Goal: Task Accomplishment & Management: Use online tool/utility

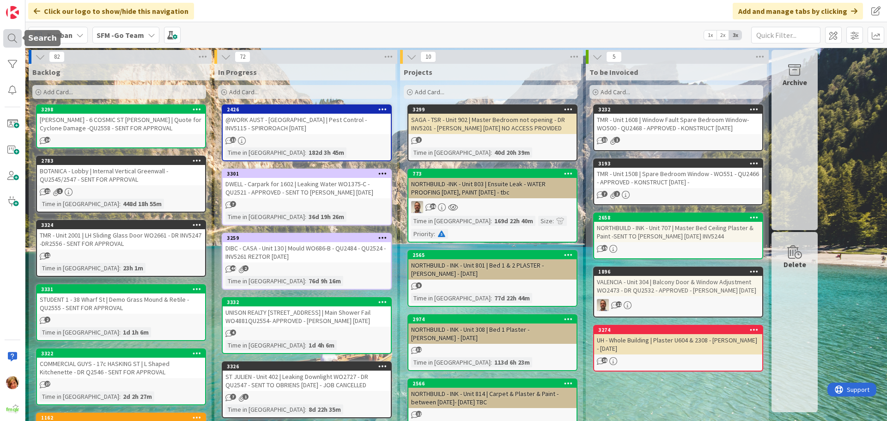
click at [12, 33] on div at bounding box center [12, 38] width 18 height 18
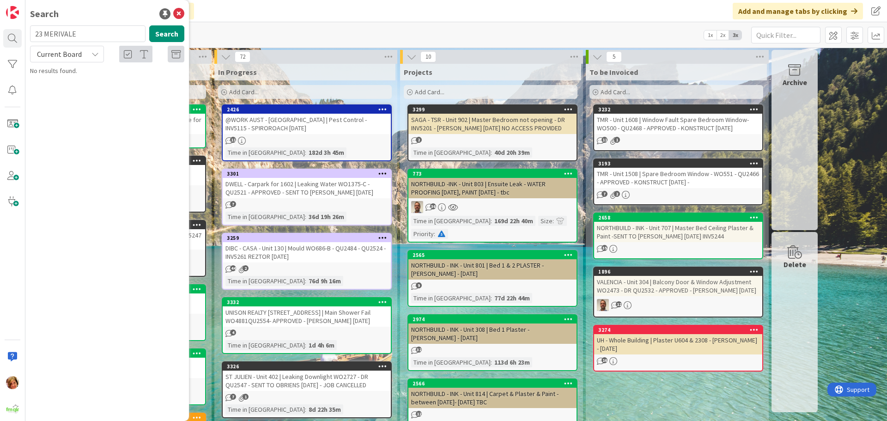
type input "23 MERIVALE"
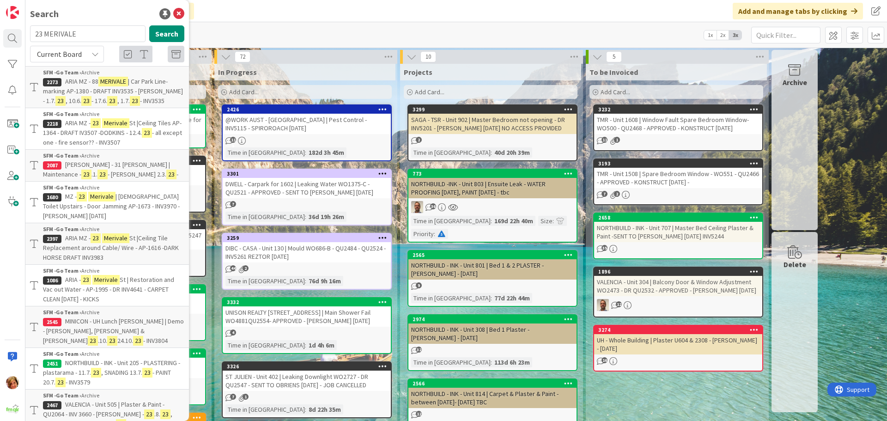
click at [118, 197] on span "| [DEMOGRAPHIC_DATA] Toilet Upstairs - Door Jamming AP-1673 - INV3970 - [PERSON…" at bounding box center [111, 206] width 137 height 28
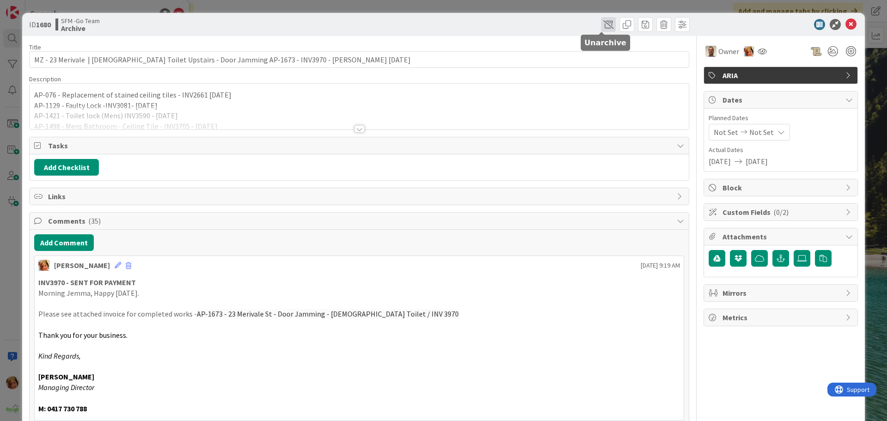
click at [601, 24] on span at bounding box center [608, 24] width 15 height 15
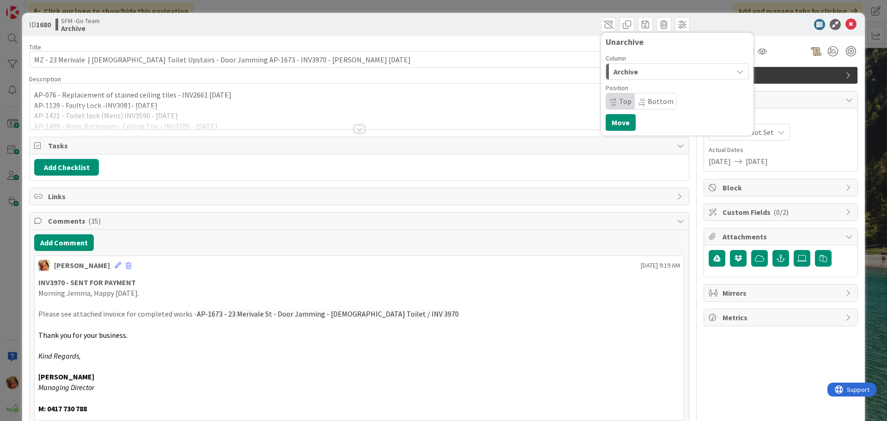
click at [637, 72] on div "Archive" at bounding box center [672, 71] width 122 height 15
click at [639, 105] on span "In Progress" at bounding box center [644, 108] width 33 height 11
click at [615, 122] on button "Move" at bounding box center [621, 122] width 30 height 17
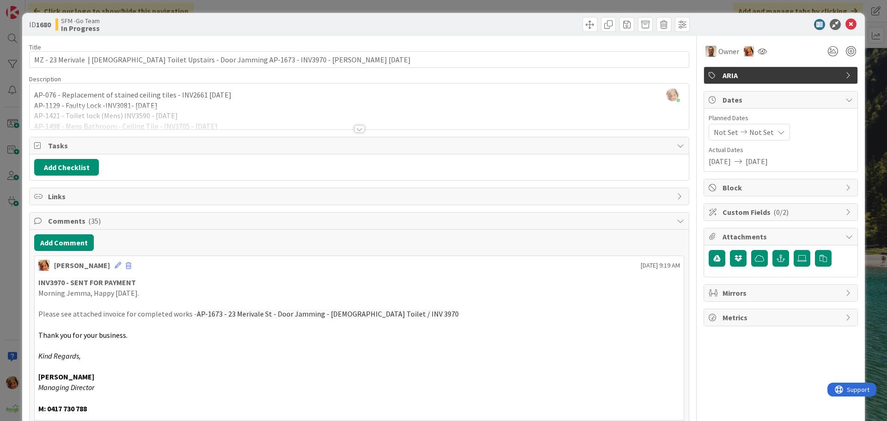
click at [223, 120] on div at bounding box center [359, 118] width 659 height 24
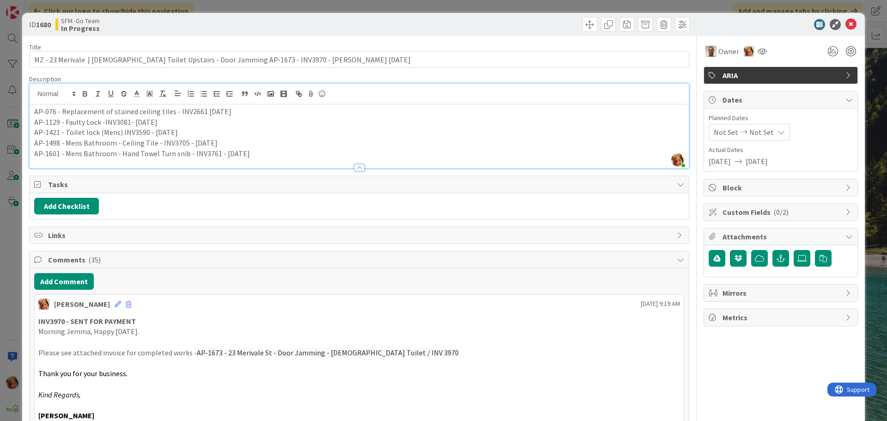
click at [263, 152] on p "AP-1601 - Mens Bathroom - Hand Towel Turn snib - INV3761 - [DATE]" at bounding box center [359, 153] width 650 height 11
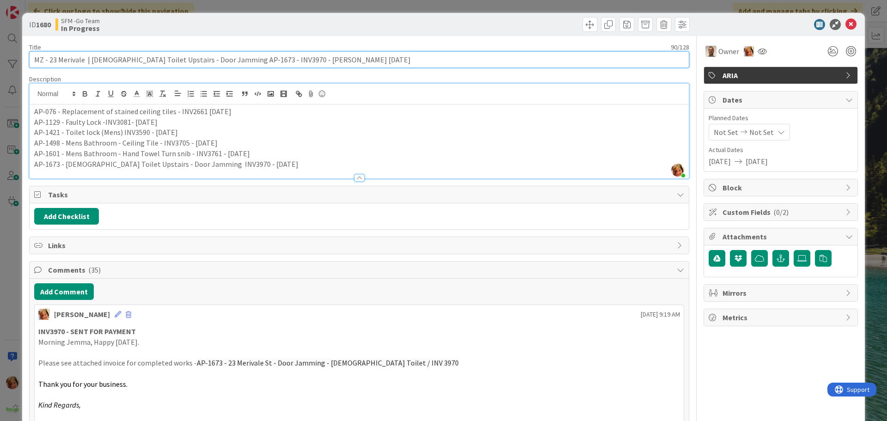
drag, startPoint x: 327, startPoint y: 61, endPoint x: 91, endPoint y: 59, distance: 236.1
click at [91, 59] on input "MZ - 23 Merivale | [DEMOGRAPHIC_DATA] Toilet Upstairs - Door Jamming AP-1673 - …" at bounding box center [359, 59] width 660 height 17
type input "MZ - 23 Merivale | Lock up"
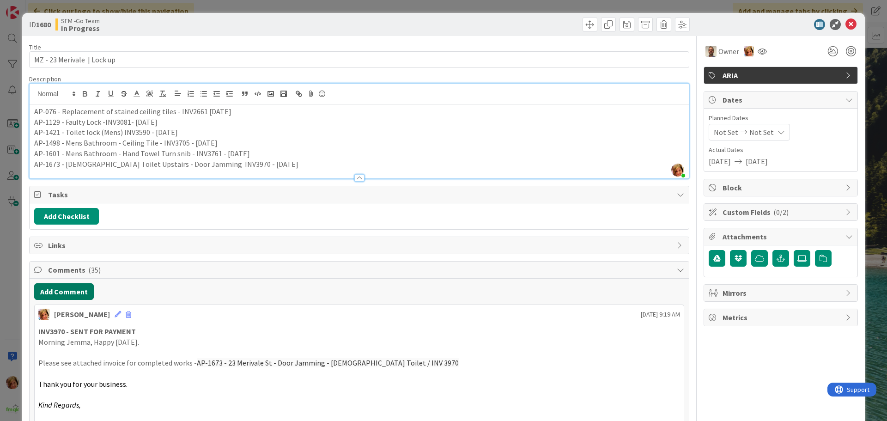
click at [60, 289] on button "Add Comment" at bounding box center [64, 291] width 60 height 17
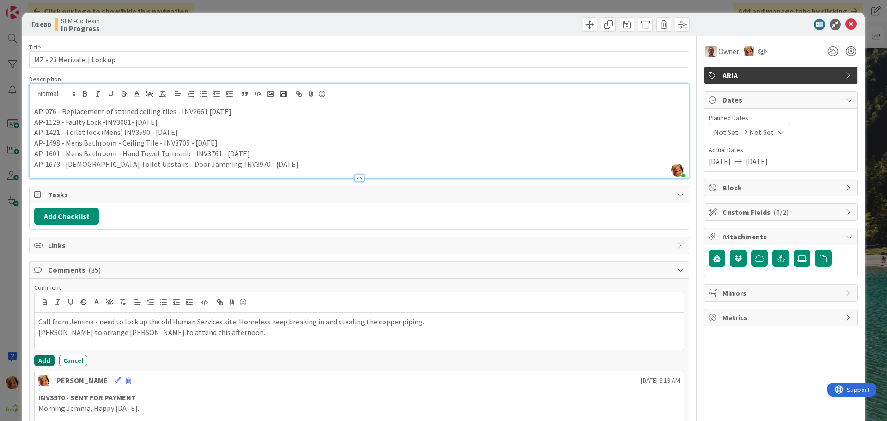
click at [43, 359] on button "Add" at bounding box center [44, 360] width 20 height 11
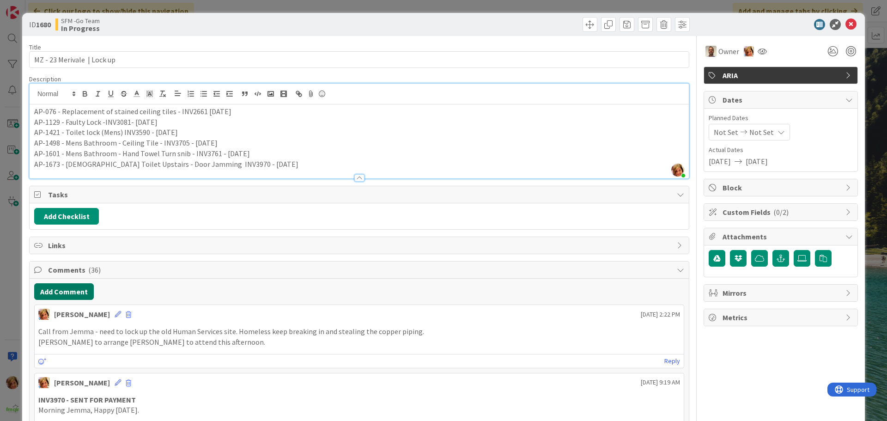
click at [75, 292] on button "Add Comment" at bounding box center [64, 291] width 60 height 17
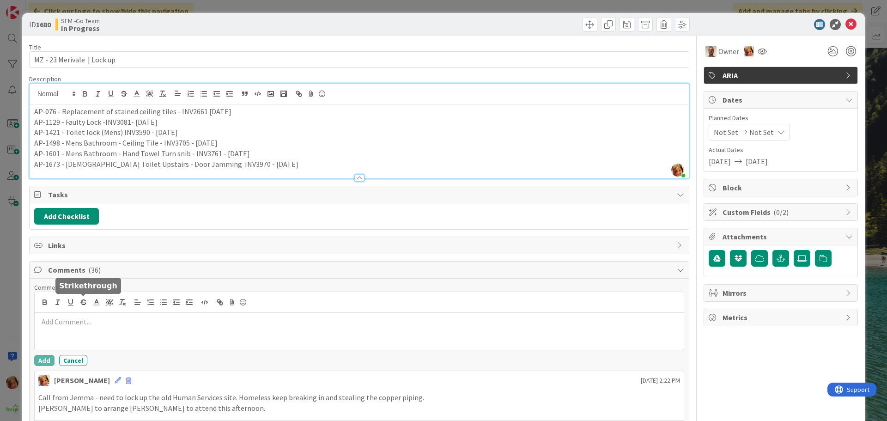
click at [103, 324] on p at bounding box center [359, 321] width 642 height 11
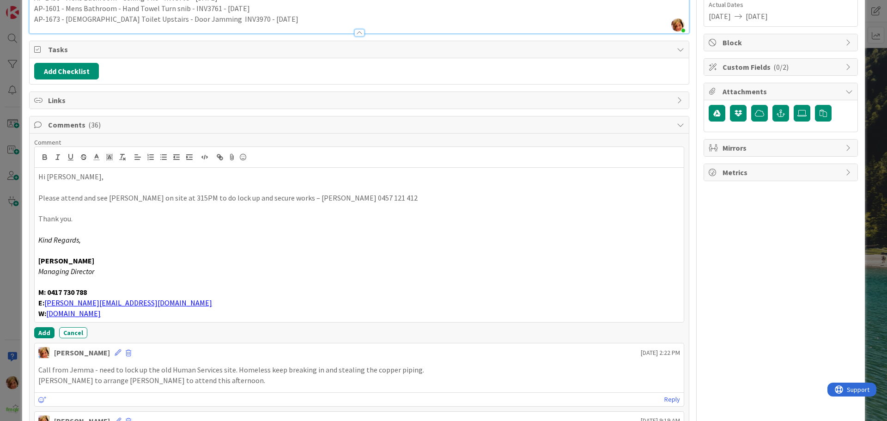
scroll to position [181, 0]
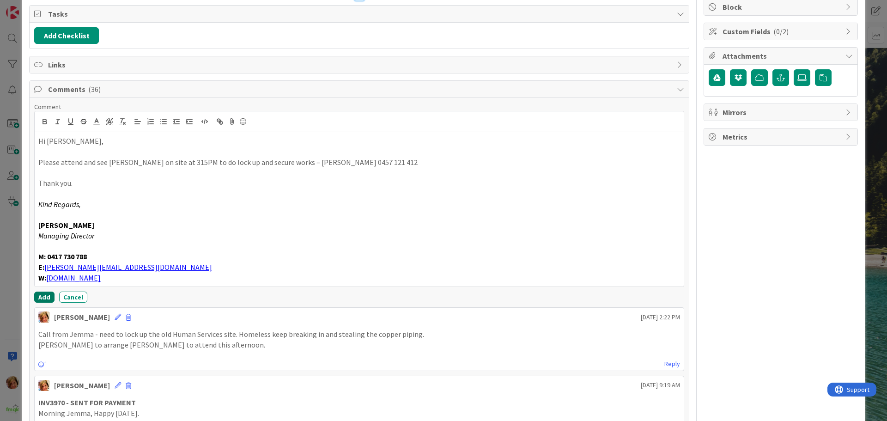
click at [43, 294] on button "Add" at bounding box center [44, 297] width 20 height 11
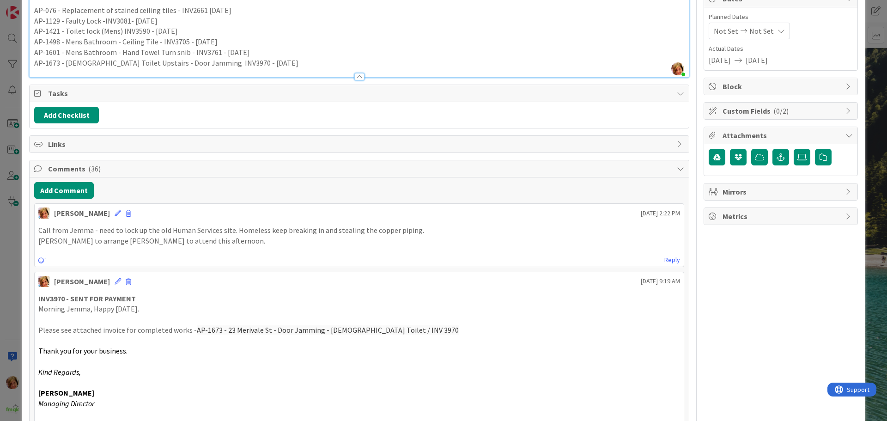
scroll to position [0, 0]
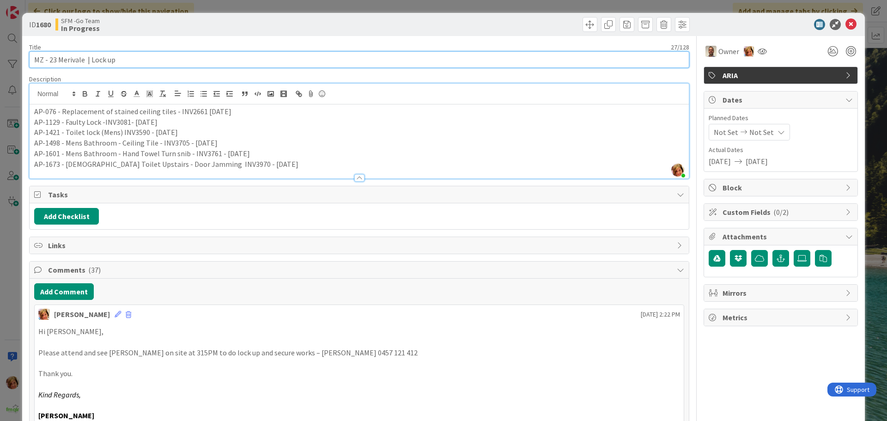
click at [140, 53] on input "MZ - 23 Merivale | Lock up" at bounding box center [359, 59] width 660 height 17
type input "MZ - 23 Merivale | Lock up - [PERSON_NAME] [DATE]"
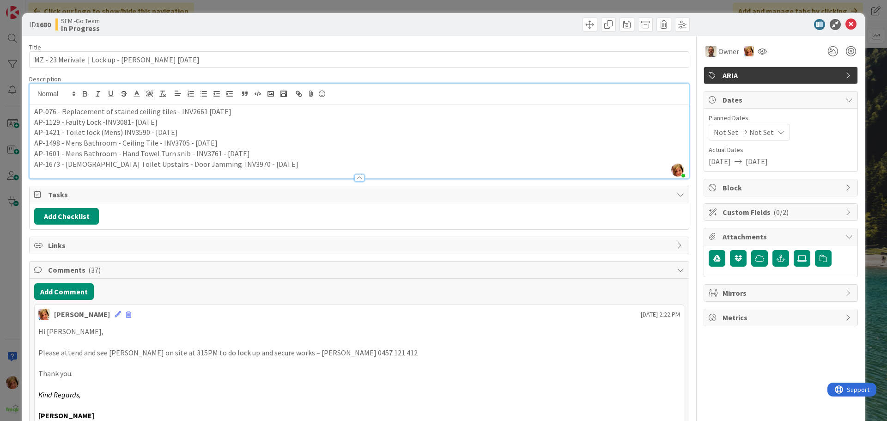
drag, startPoint x: 340, startPoint y: 24, endPoint x: 415, endPoint y: 30, distance: 75.6
click at [355, 26] on div "ID 1680 SFM -Go Team In Progress Move Move" at bounding box center [359, 24] width 661 height 15
click at [845, 20] on icon at bounding box center [850, 24] width 11 height 11
